Goal: Information Seeking & Learning: Learn about a topic

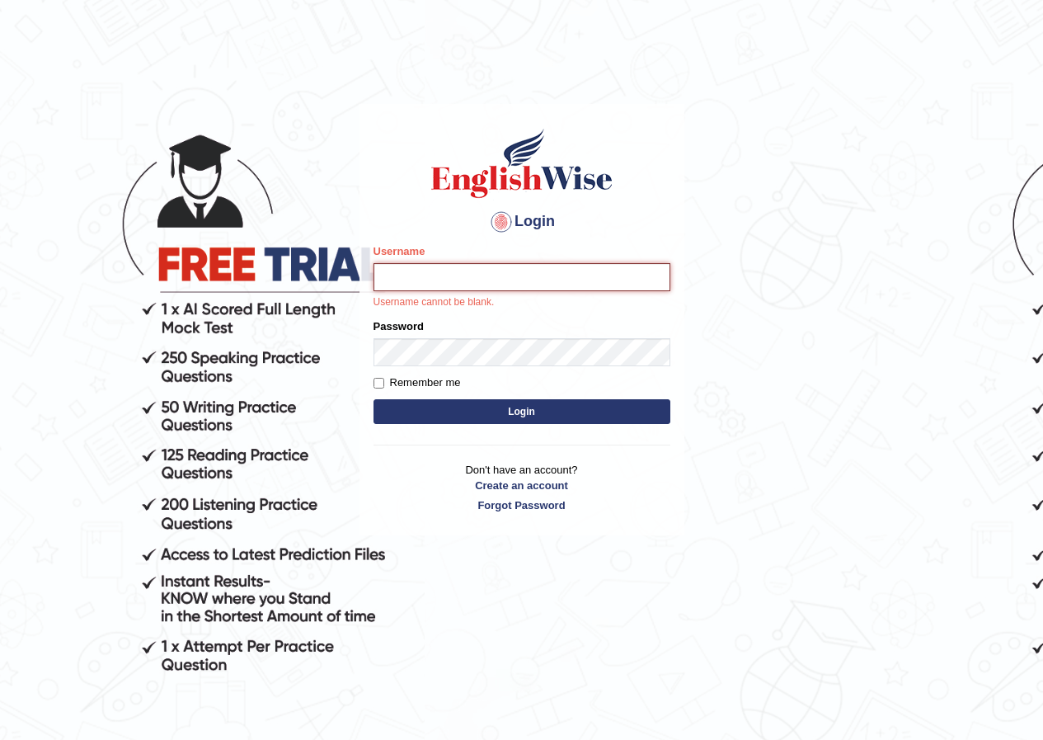
click at [430, 280] on input "Username" at bounding box center [522, 277] width 297 height 28
type input "kamleshni_parramatta"
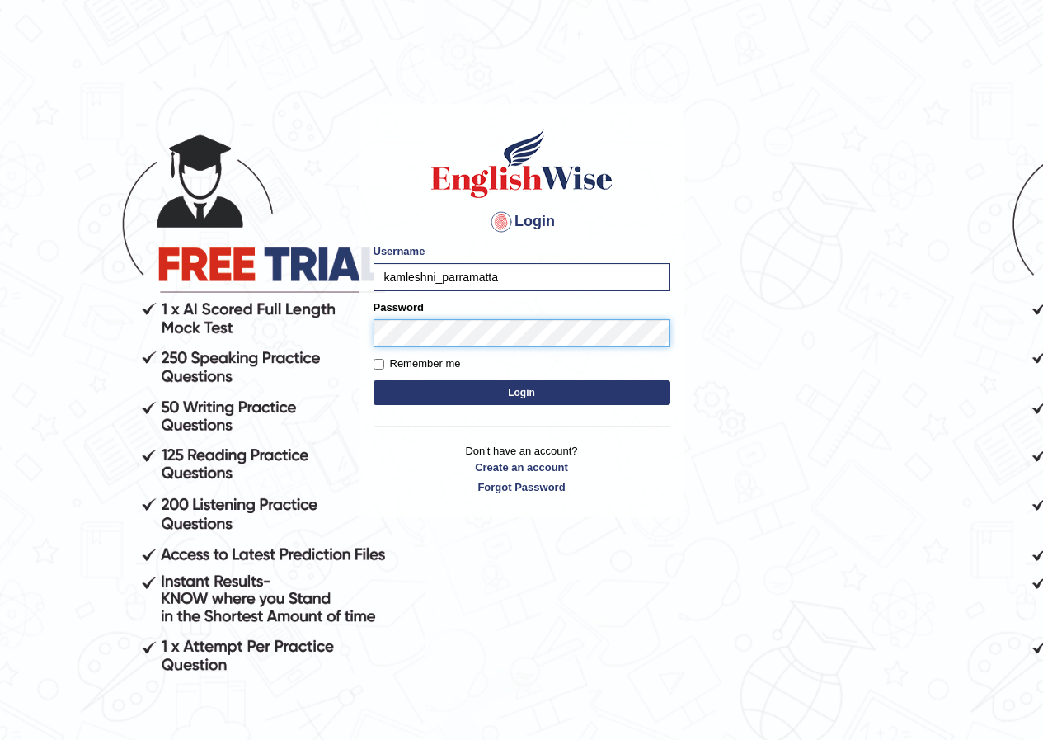
click at [374, 380] on button "Login" at bounding box center [522, 392] width 297 height 25
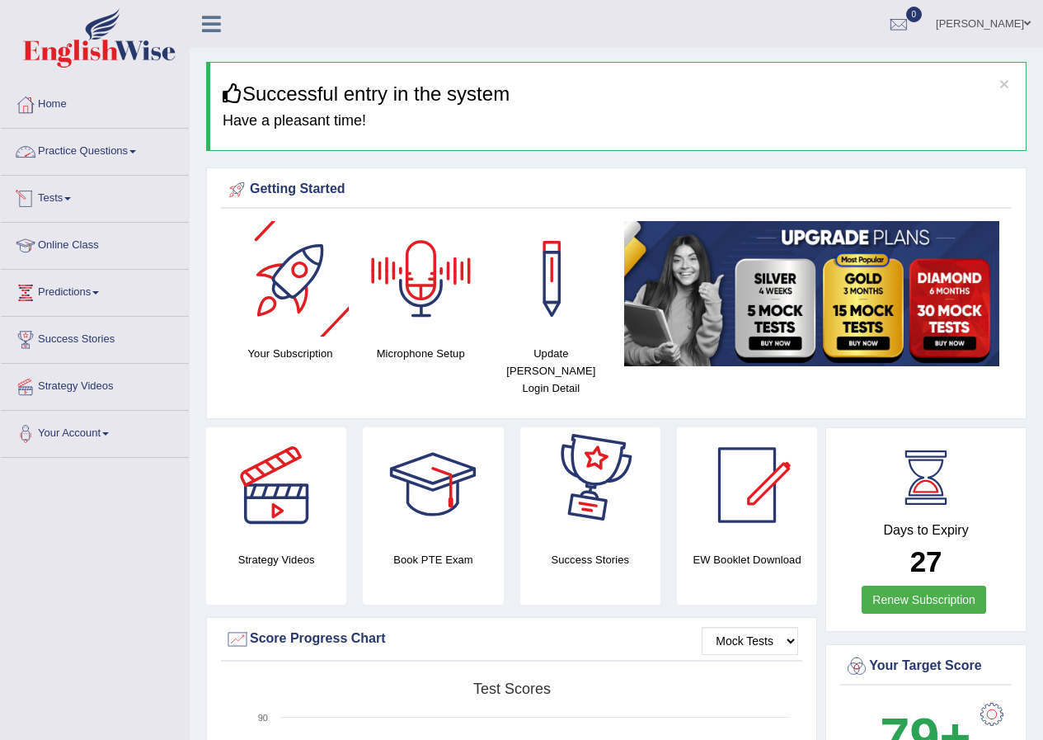
click at [147, 155] on link "Practice Questions" at bounding box center [95, 149] width 188 height 41
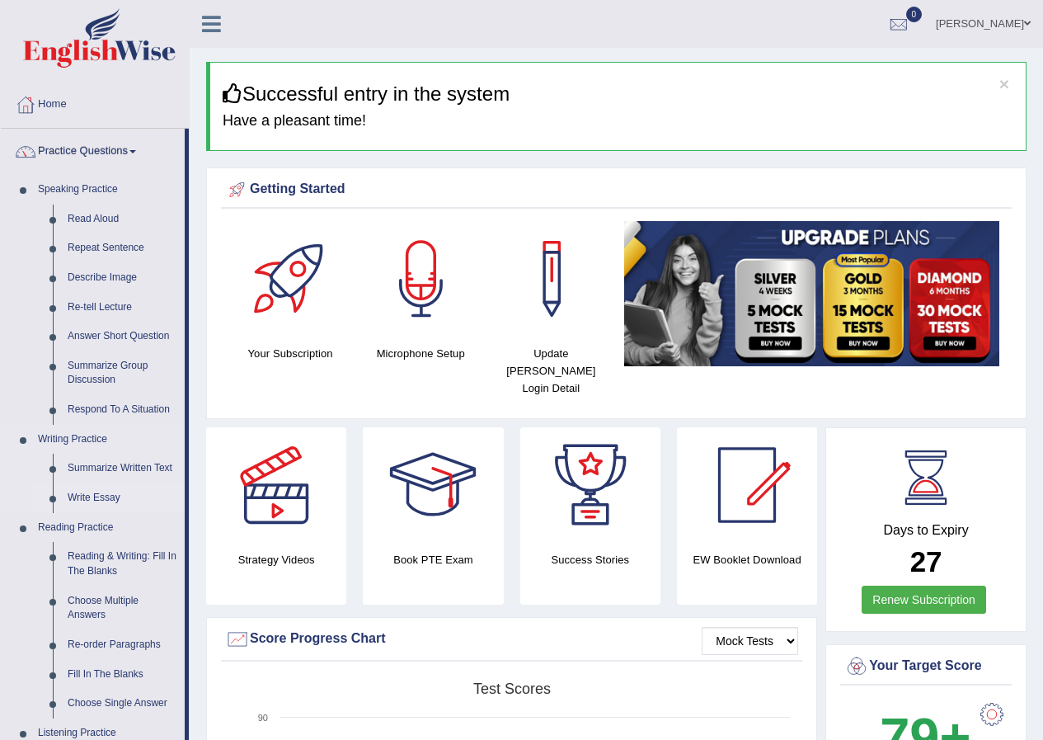
click at [123, 496] on link "Write Essay" at bounding box center [122, 498] width 125 height 30
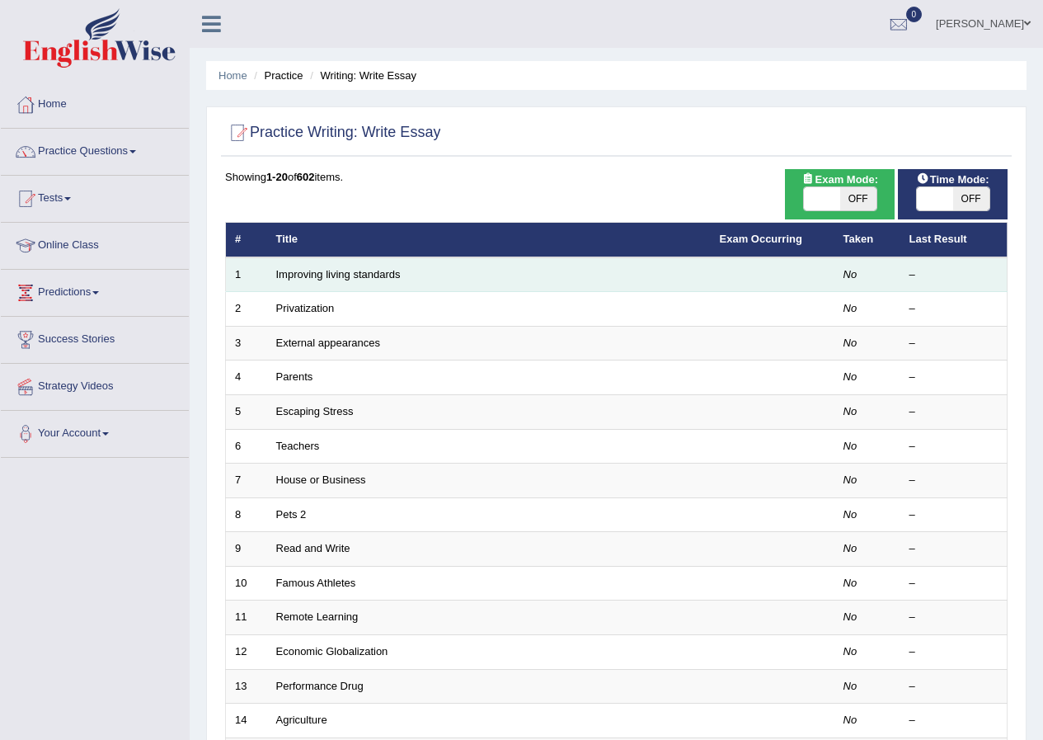
click at [851, 270] on em "No" at bounding box center [851, 274] width 14 height 12
click at [384, 276] on link "Improving living standards" at bounding box center [338, 274] width 125 height 12
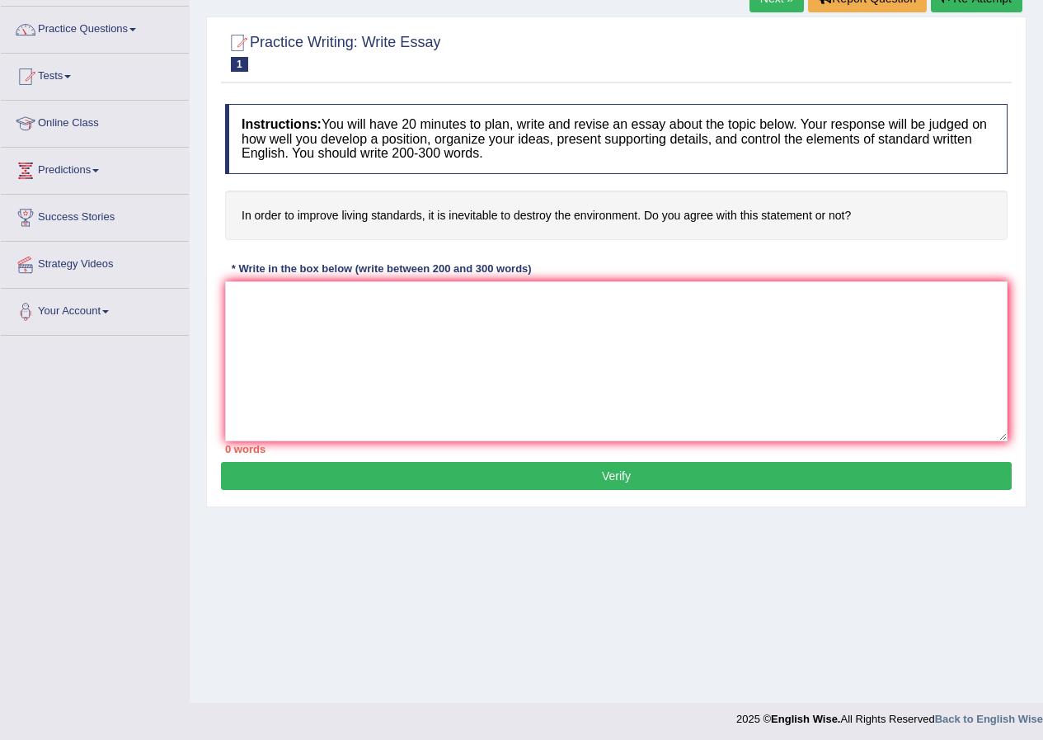
scroll to position [126, 0]
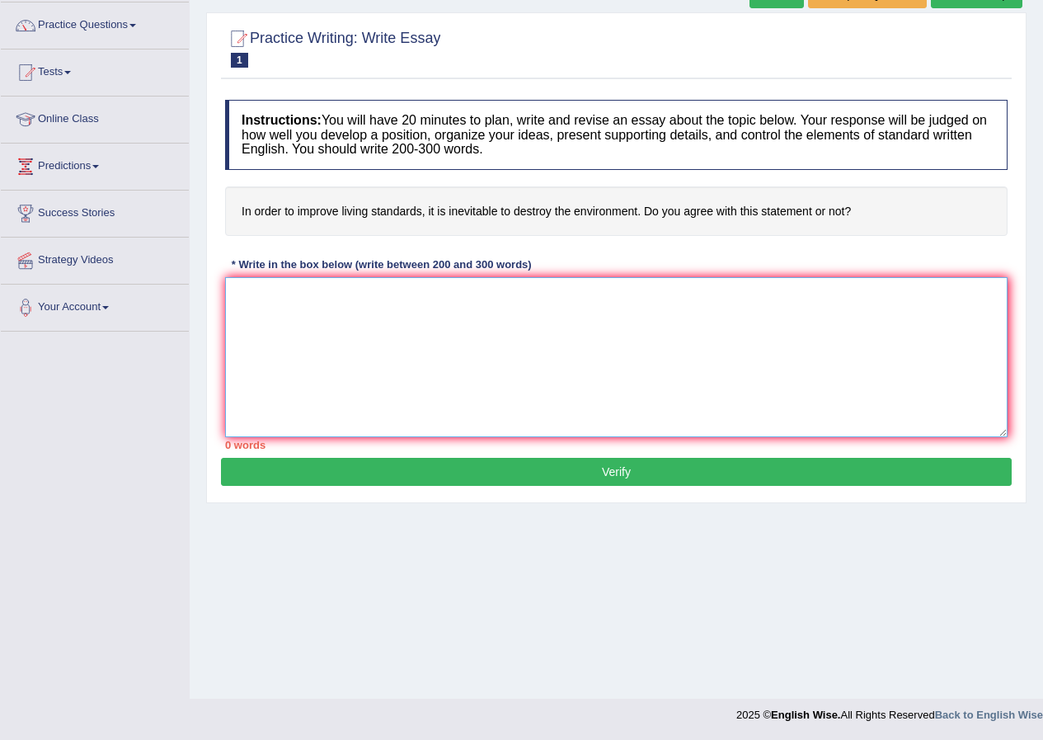
click at [348, 341] on textarea at bounding box center [616, 357] width 783 height 160
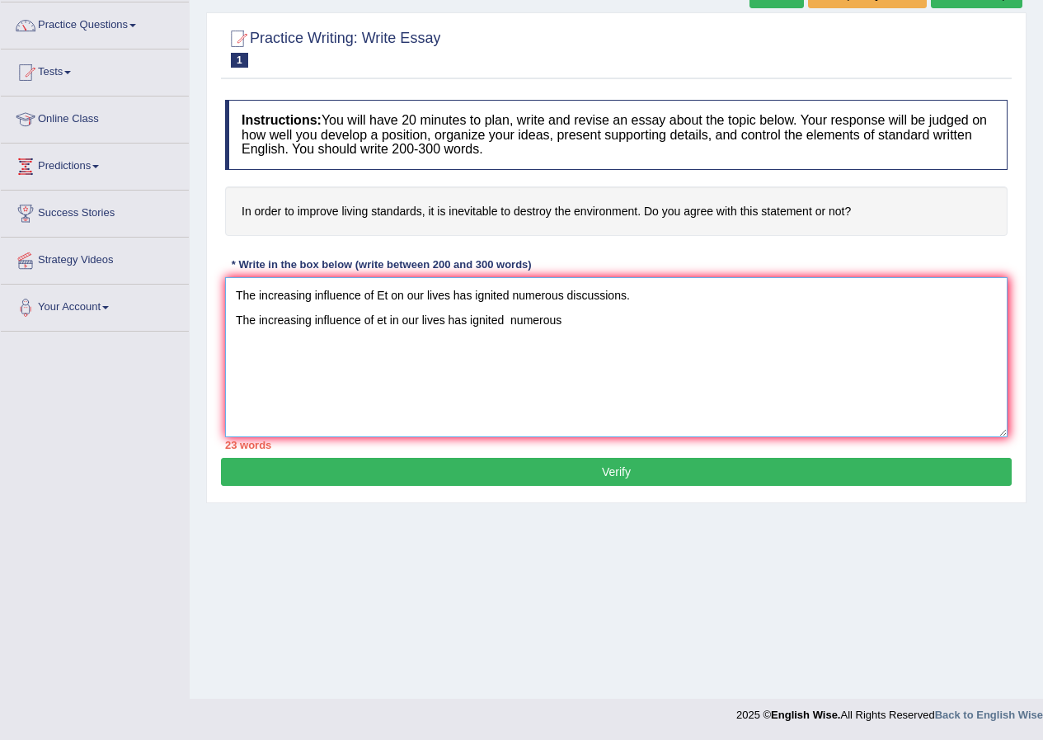
drag, startPoint x: 241, startPoint y: 298, endPoint x: 584, endPoint y: 348, distance: 346.7
click at [584, 348] on textarea "The increasing influence of Et on our lives has ignited numerous discussions. T…" at bounding box center [616, 357] width 783 height 160
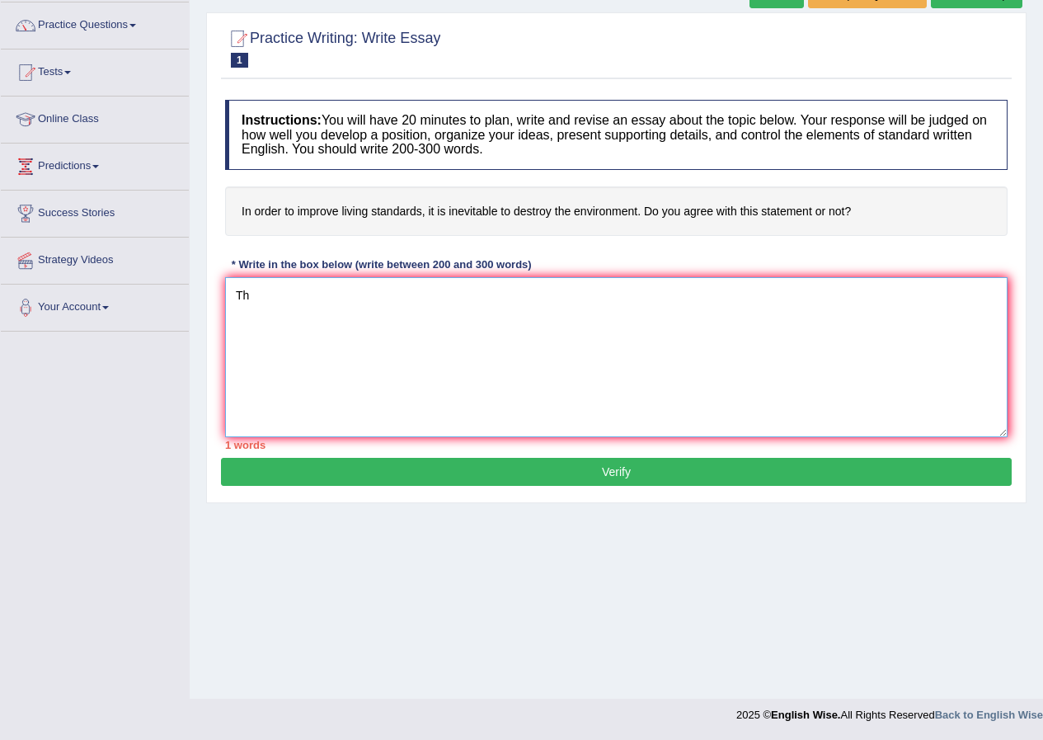
type textarea "T"
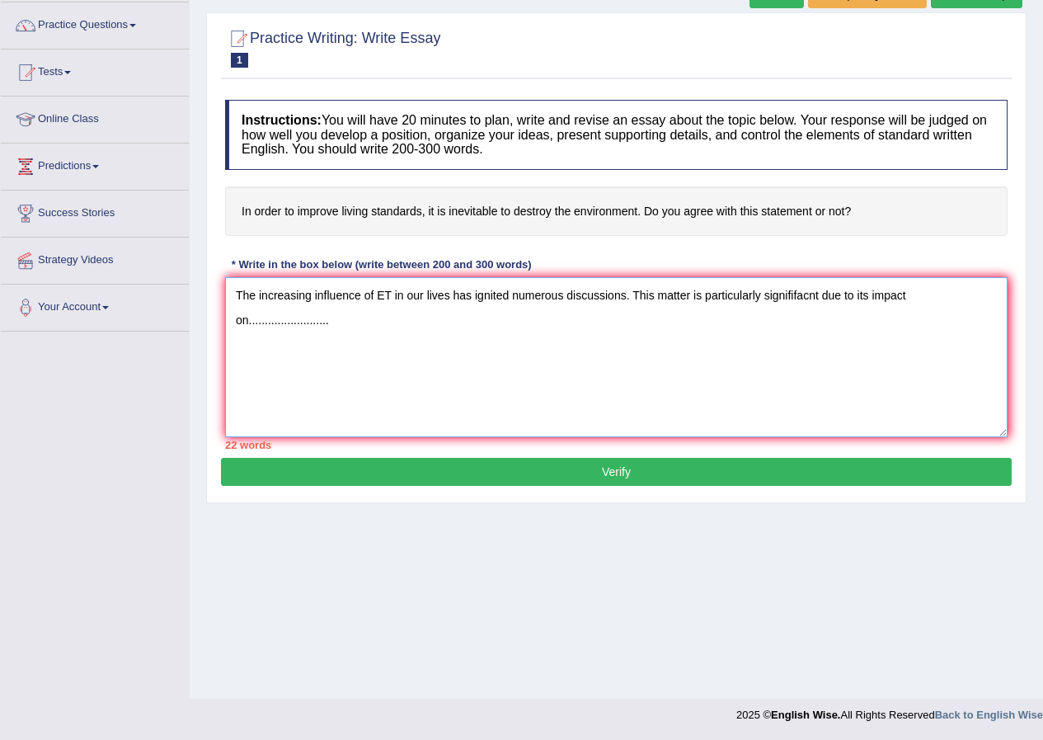
drag, startPoint x: 235, startPoint y: 294, endPoint x: 282, endPoint y: 321, distance: 53.9
click at [282, 321] on textarea "The increasing influence of ET in our lives has ignited numerous discussions. T…" at bounding box center [616, 357] width 783 height 160
type textarea "..............."
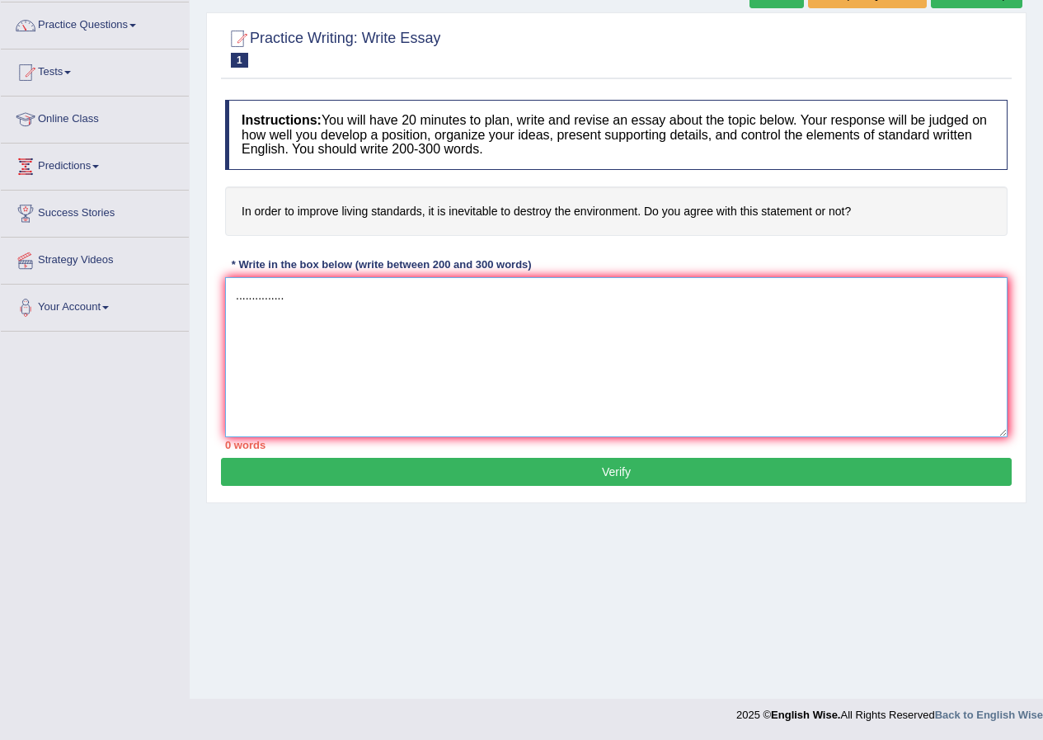
drag, startPoint x: 235, startPoint y: 297, endPoint x: 329, endPoint y: 301, distance: 94.1
click at [329, 301] on textarea "..............." at bounding box center [616, 357] width 783 height 160
click at [268, 334] on textarea at bounding box center [616, 357] width 783 height 160
type textarea "T"
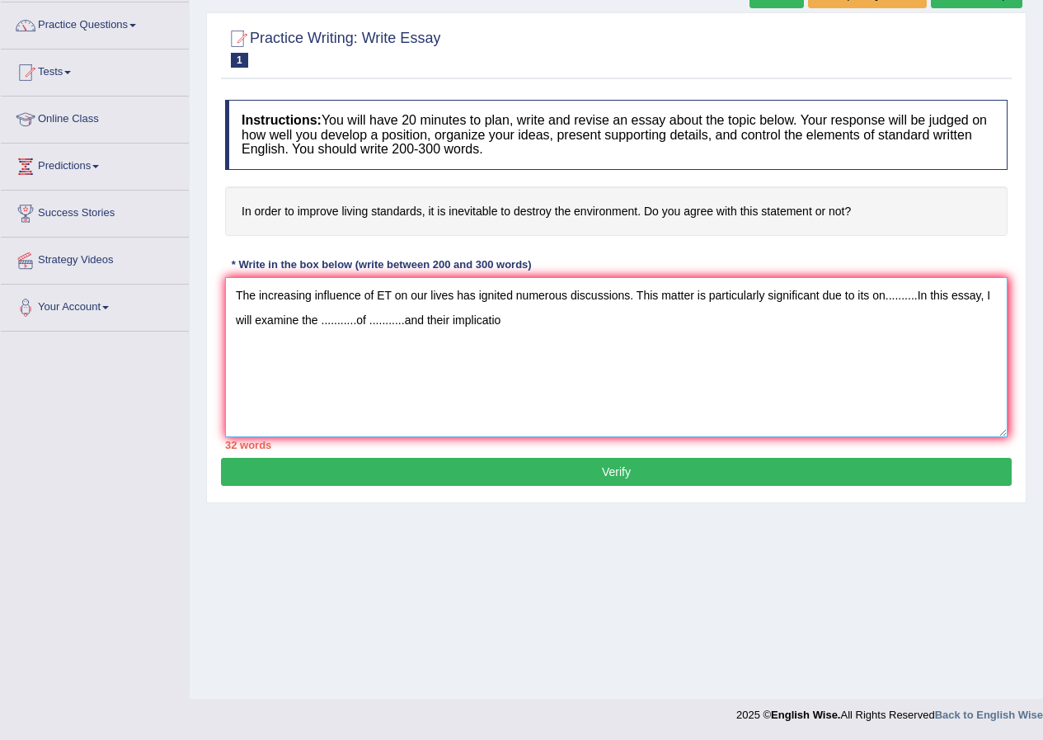
type textarea "The increasing influence of ET on our lives has ignited numerous discussions. T…"
